Goal: Task Accomplishment & Management: Use online tool/utility

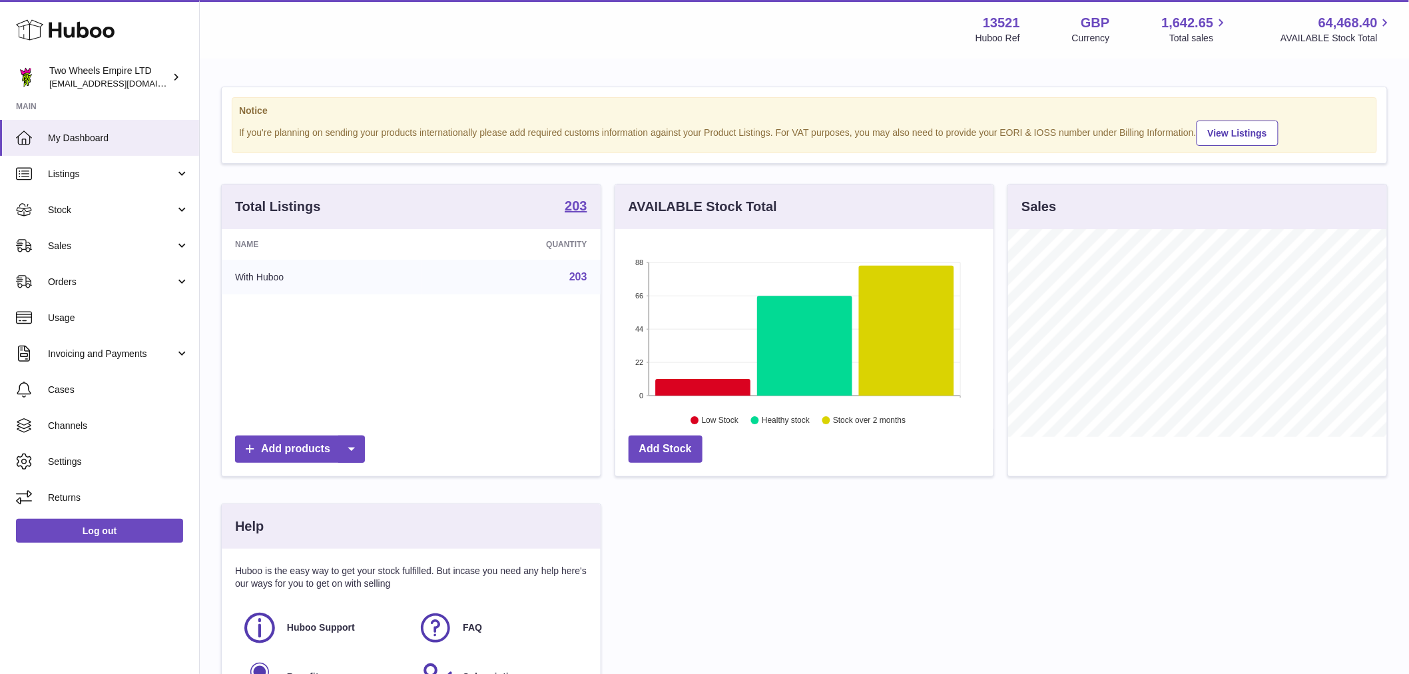
scroll to position [208, 382]
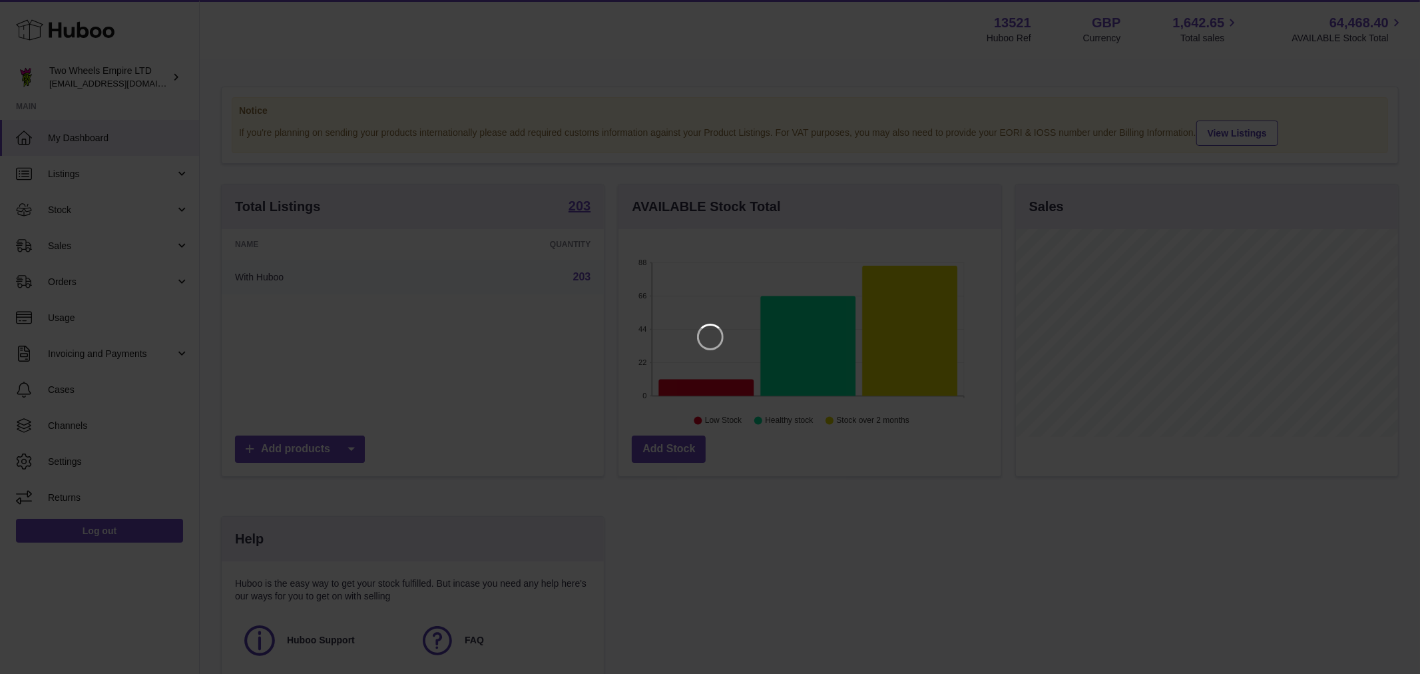
click at [82, 248] on iframe at bounding box center [710, 337] width 1367 height 620
click at [1385, 10] on icon "Close" at bounding box center [1385, 12] width 16 height 16
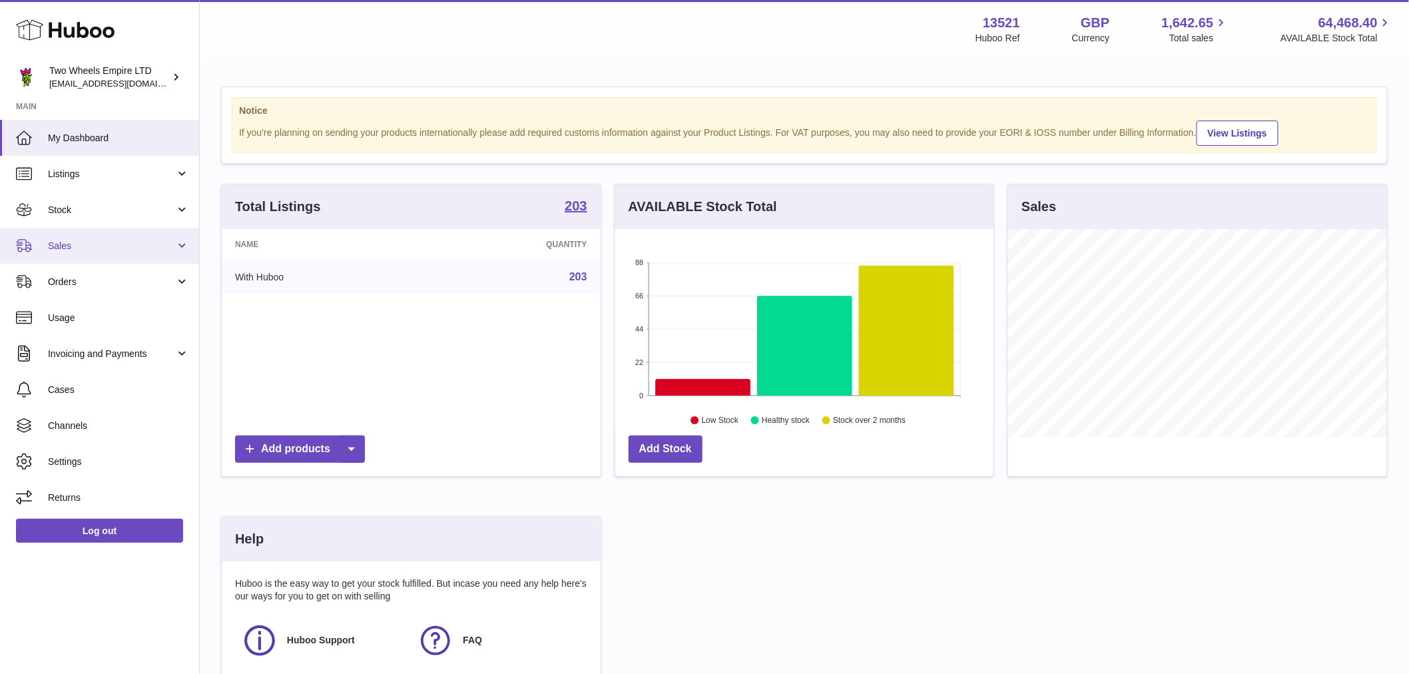
click at [89, 243] on span "Sales" at bounding box center [111, 246] width 127 height 13
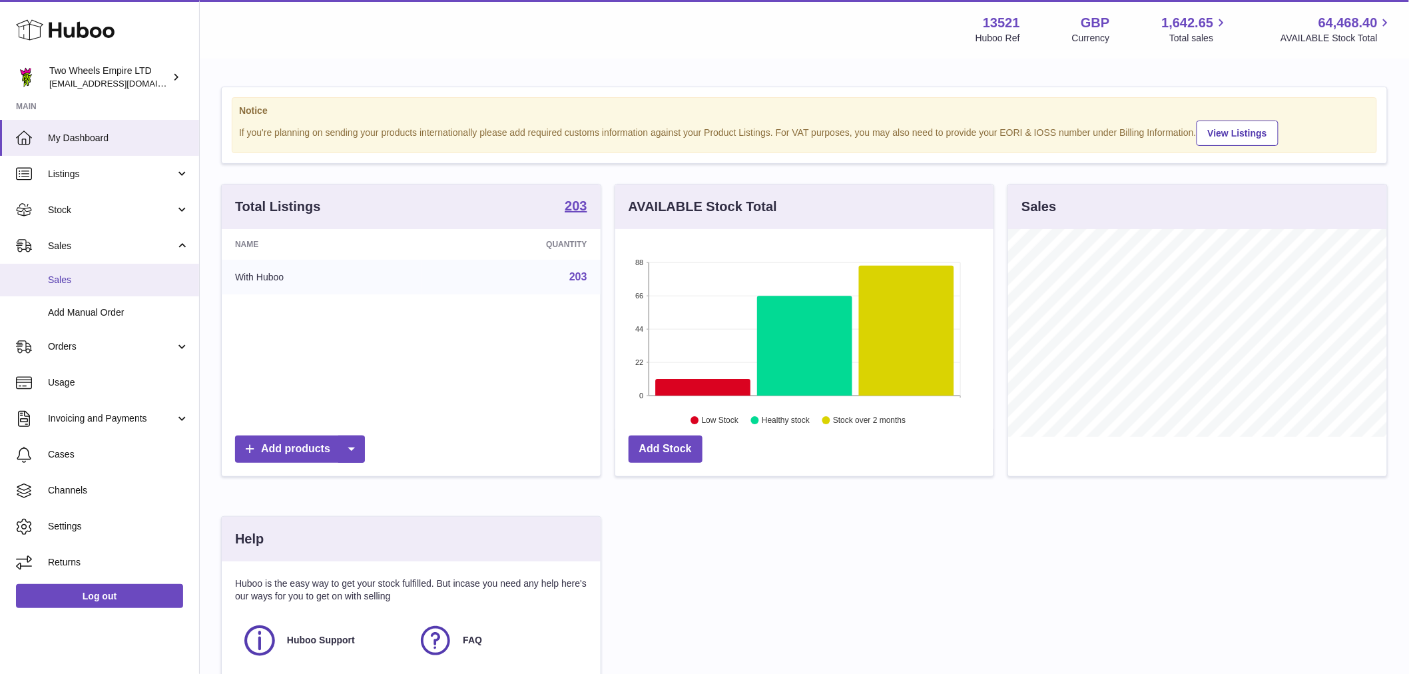
click at [99, 280] on span "Sales" at bounding box center [118, 280] width 141 height 13
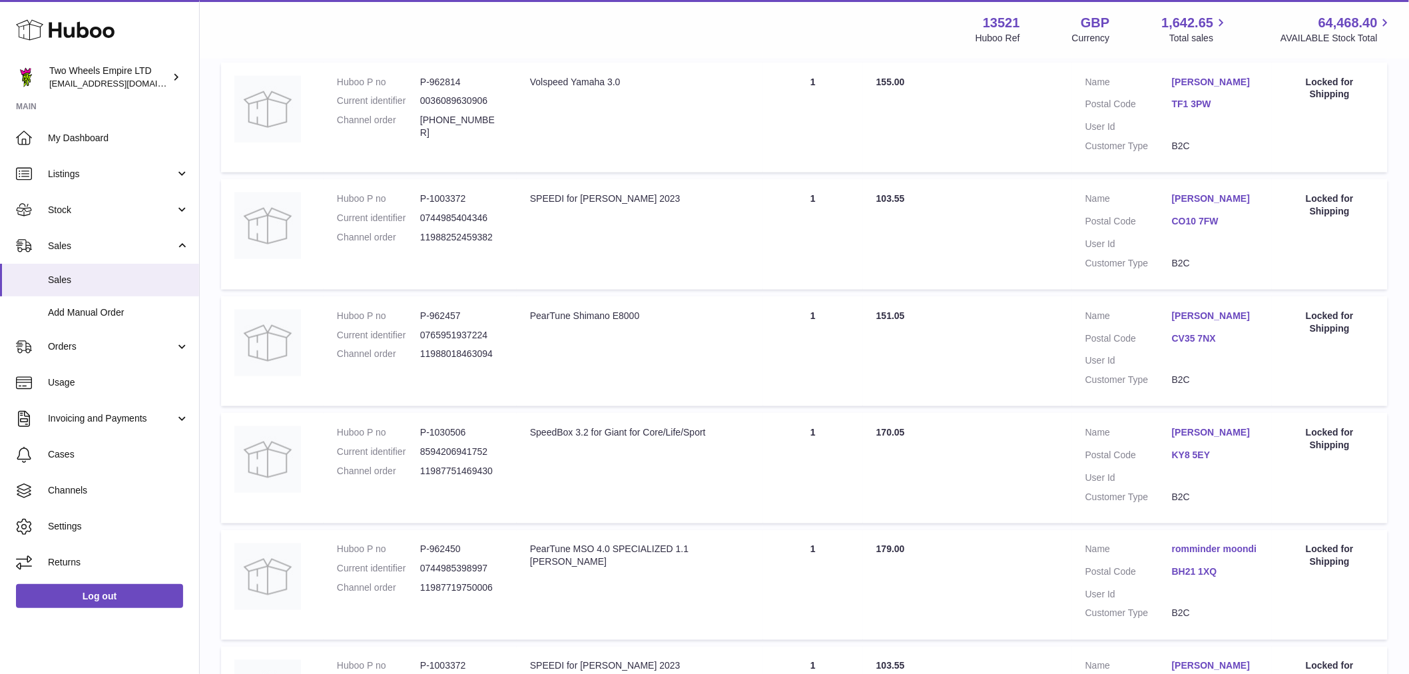
scroll to position [517, 0]
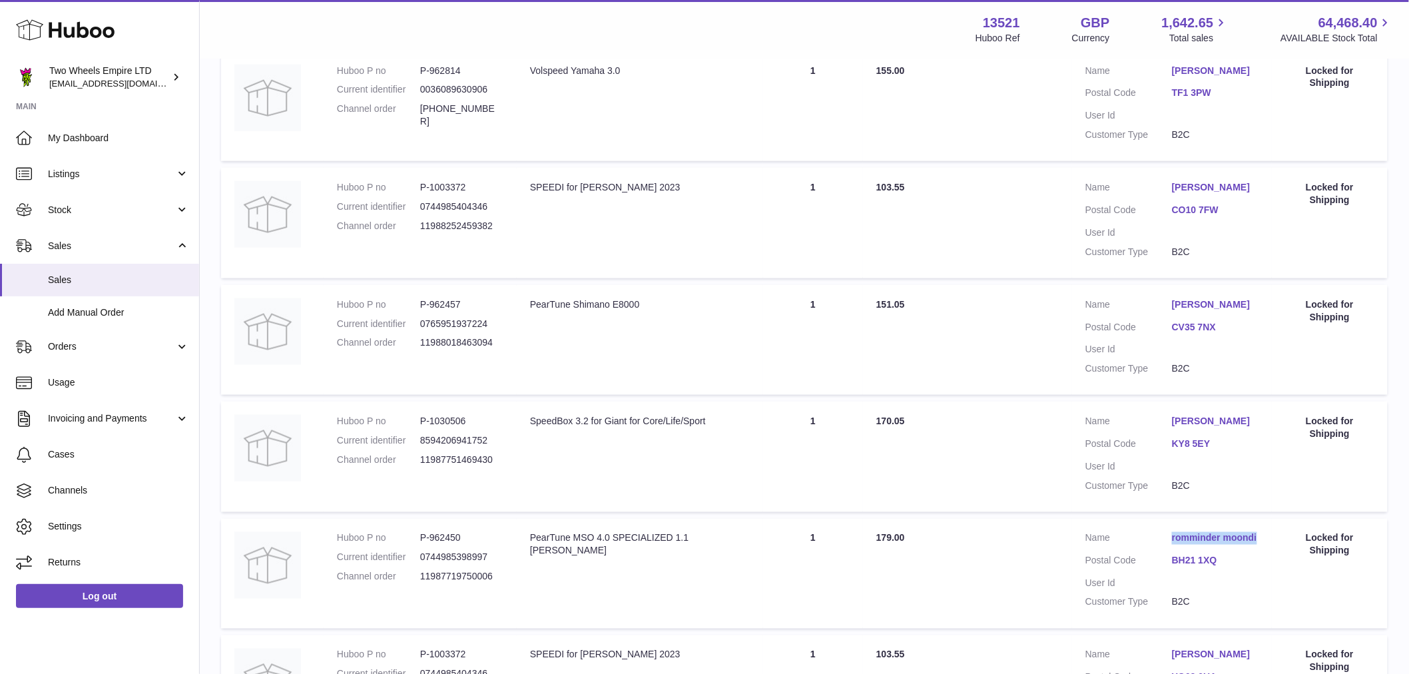
drag, startPoint x: 1270, startPoint y: 535, endPoint x: 1173, endPoint y: 535, distance: 97.2
click at [1173, 535] on td "Customer Name romminder moondi Postal Code BH21 1XQ User Id Customer Type B2C" at bounding box center [1172, 574] width 200 height 111
copy link "romminder moondi"
